Goal: Browse casually

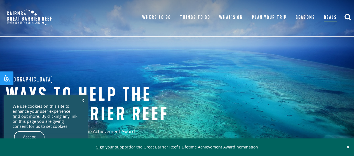
click at [83, 100] on link "x" at bounding box center [83, 100] width 8 height 12
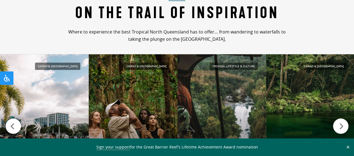
scroll to position [578, 0]
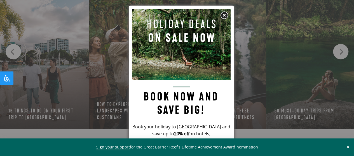
click at [225, 14] on img at bounding box center [224, 15] width 8 height 8
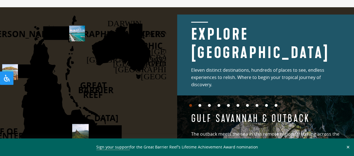
scroll to position [764, 0]
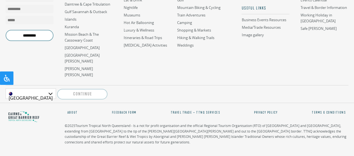
scroll to position [764, 0]
